Goal: Transaction & Acquisition: Purchase product/service

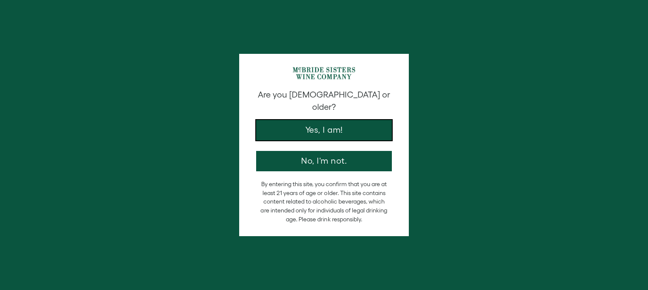
click at [304, 121] on button "Yes, I am!" at bounding box center [324, 130] width 136 height 20
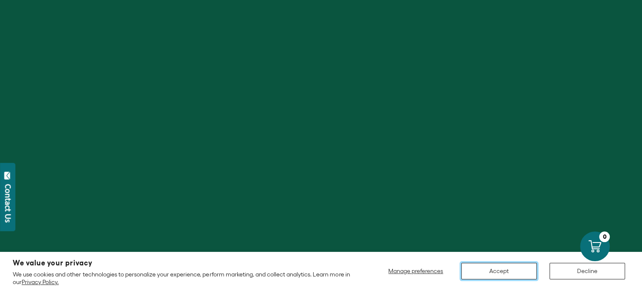
click at [503, 267] on button "Accept" at bounding box center [499, 271] width 76 height 17
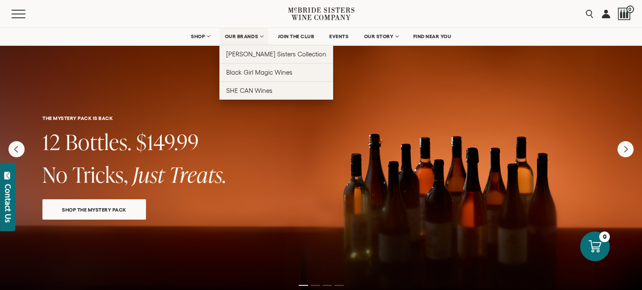
click at [261, 37] on link "OUR BRANDS" at bounding box center [243, 36] width 49 height 17
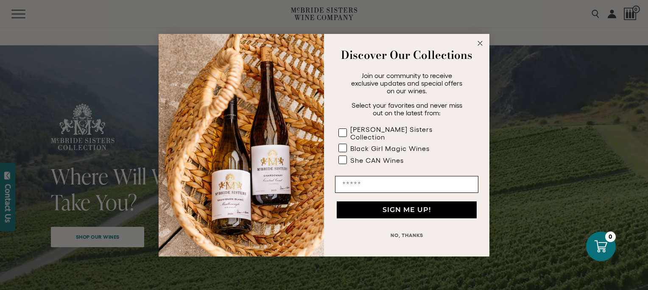
click at [479, 48] on circle "Close dialog" at bounding box center [481, 43] width 10 height 10
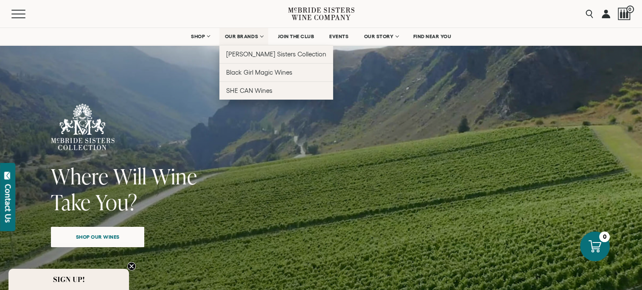
click at [249, 36] on span "OUR BRANDS" at bounding box center [241, 37] width 33 height 6
click at [261, 36] on link "OUR BRANDS" at bounding box center [243, 36] width 49 height 17
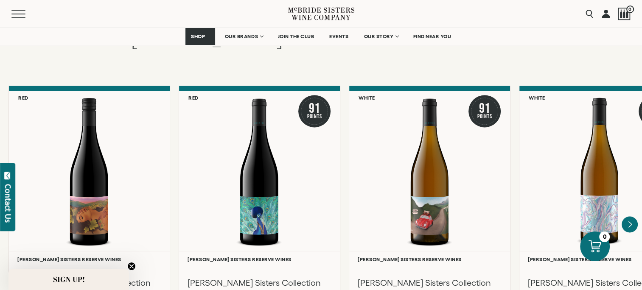
scroll to position [1443, 0]
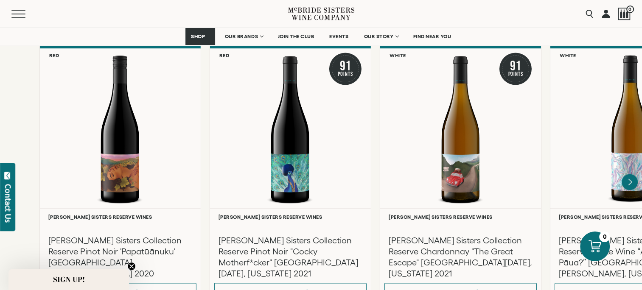
click at [77, 240] on div "[PERSON_NAME] Sisters Collection Reserve Pinot Noir 'Papatūānuku' [GEOGRAPHIC_D…" at bounding box center [120, 248] width 152 height 59
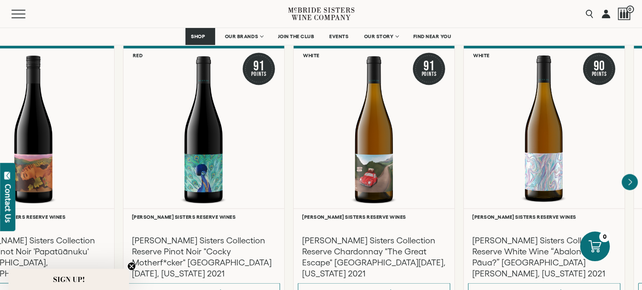
click at [70, 246] on h3 "[PERSON_NAME] Sisters Collection Reserve Pinot Noir 'Papatūānuku' [GEOGRAPHIC_D…" at bounding box center [34, 257] width 144 height 44
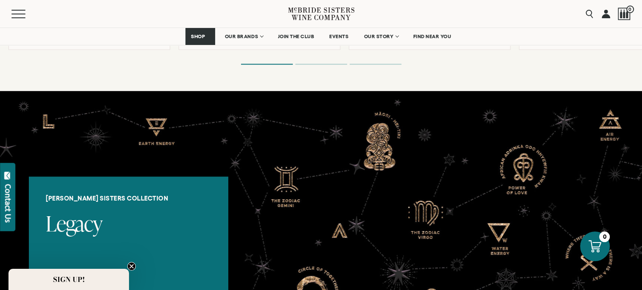
scroll to position [1570, 0]
